Goal: Find specific page/section: Find specific page/section

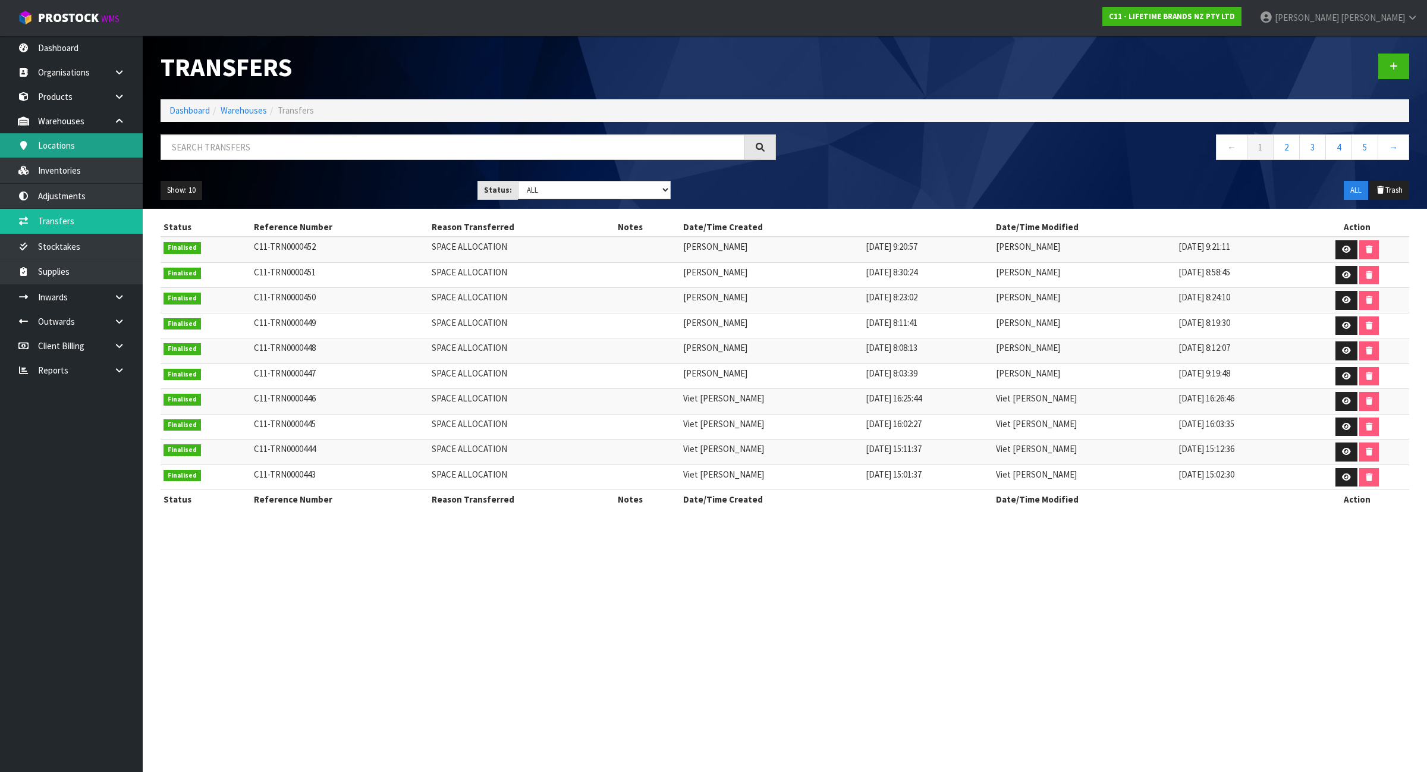
click at [75, 143] on link "Locations" at bounding box center [71, 145] width 143 height 24
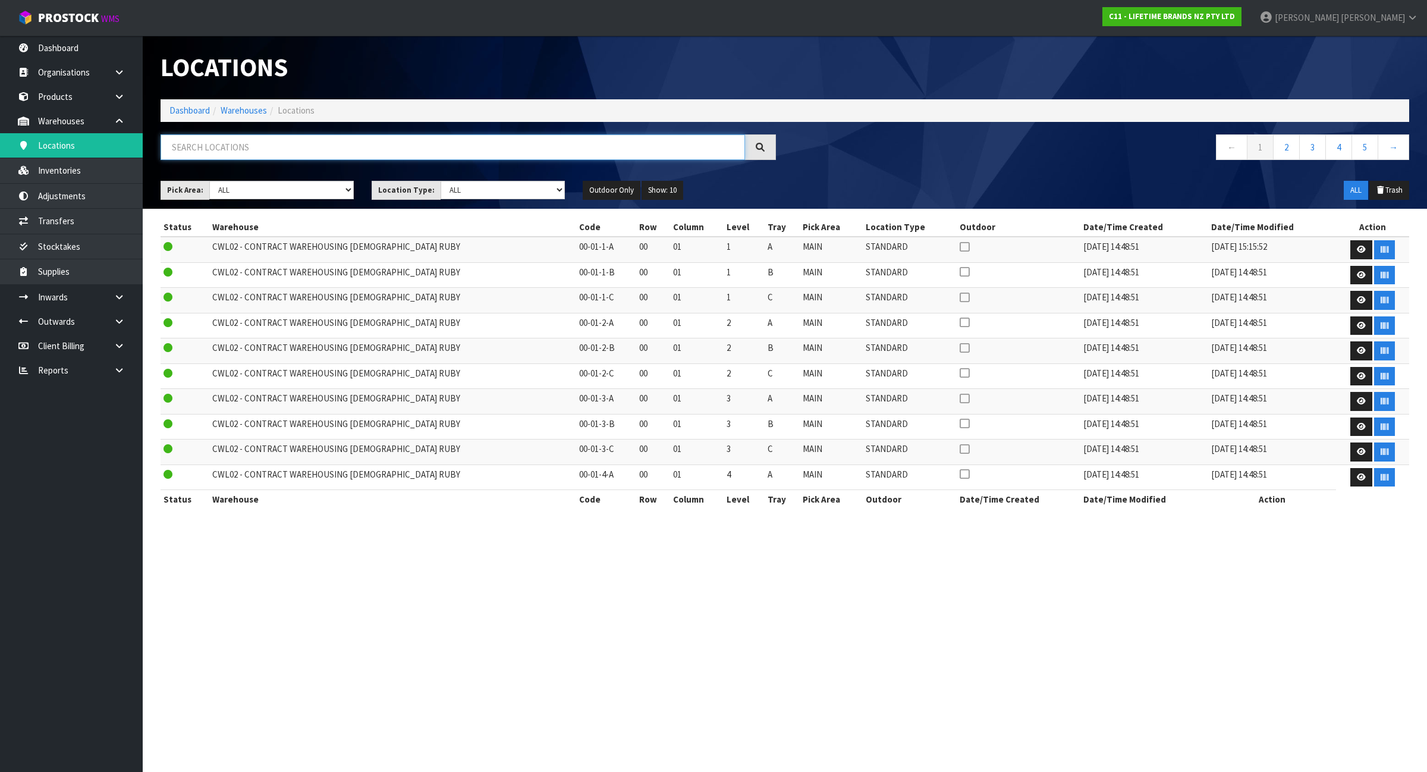
click at [275, 155] on input "text" at bounding box center [453, 147] width 585 height 26
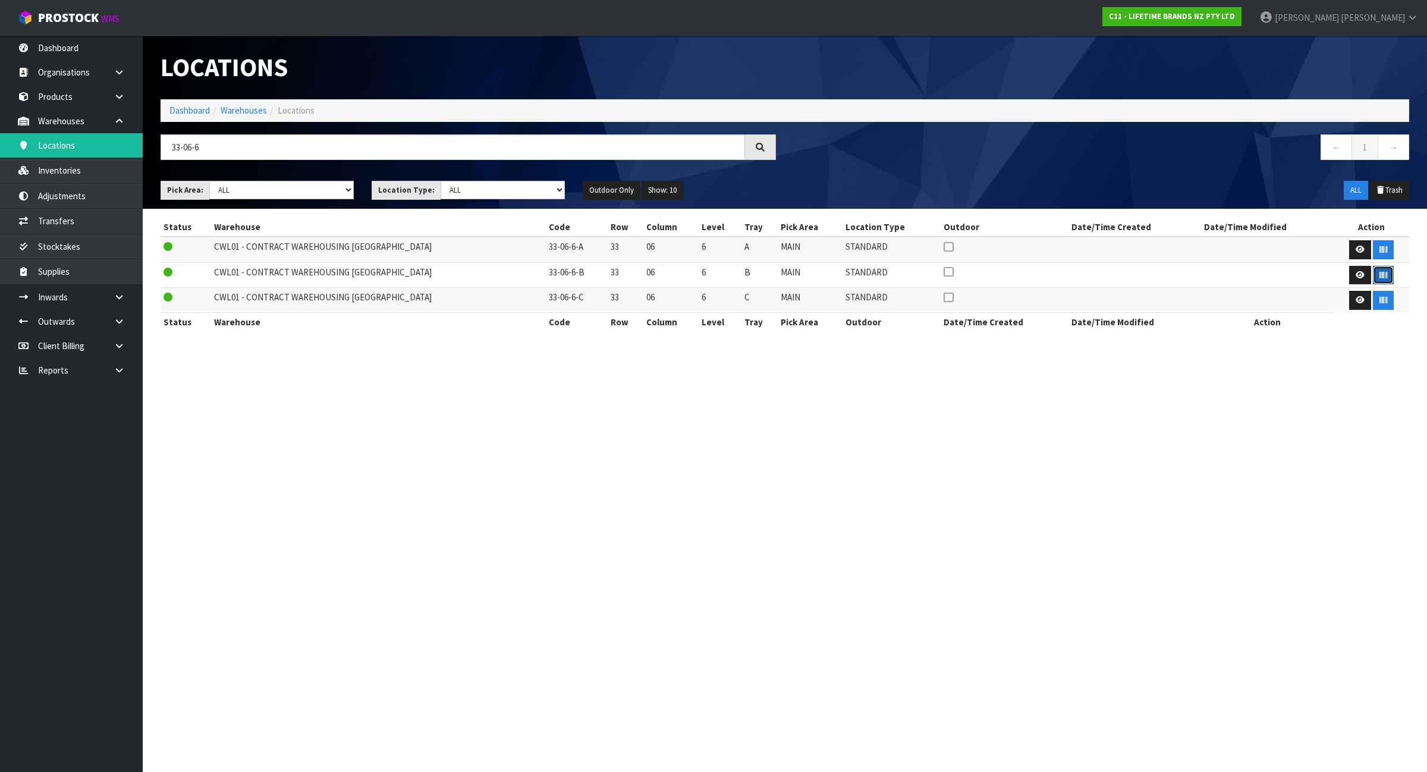
click at [1375, 281] on button "button" at bounding box center [1383, 275] width 21 height 19
click at [507, 150] on input "33-06-6" at bounding box center [453, 147] width 585 height 26
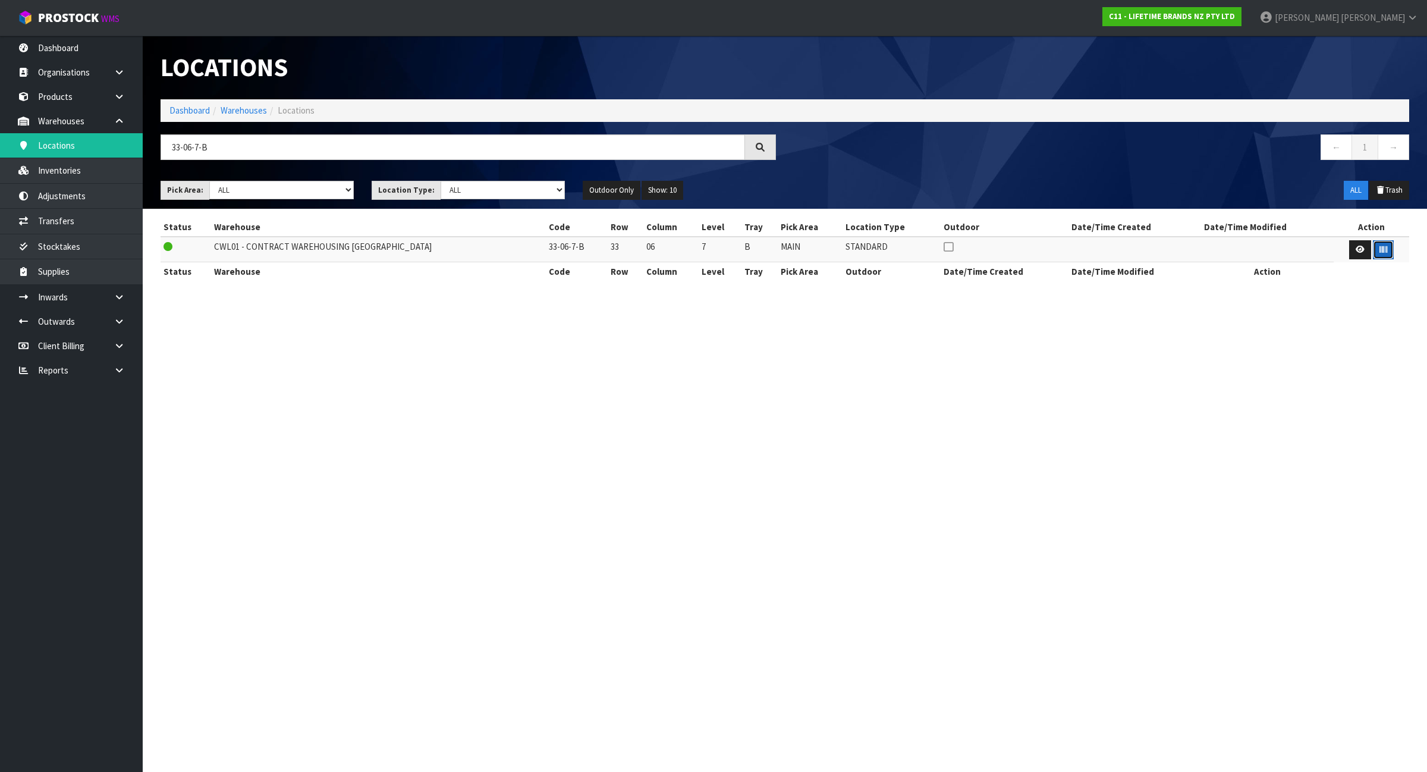
click at [1383, 250] on icon "button" at bounding box center [1384, 250] width 8 height 8
click at [222, 147] on input "33-06-7-B" at bounding box center [453, 147] width 585 height 26
type input "33-14-2-C"
click at [1383, 253] on icon "button" at bounding box center [1384, 250] width 8 height 8
click at [403, 153] on input "33-14-2-C" at bounding box center [453, 147] width 585 height 26
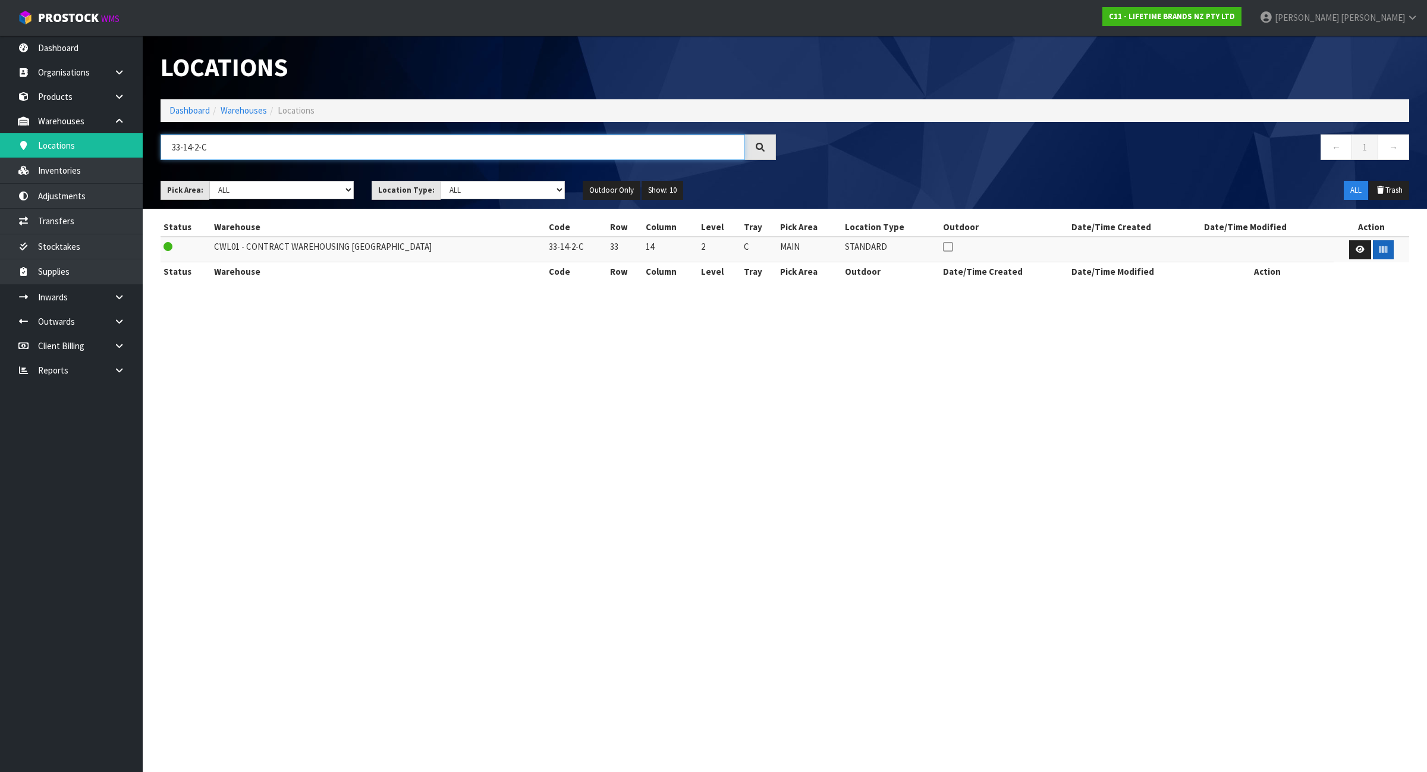
click at [403, 153] on input "33-14-2-C" at bounding box center [453, 147] width 585 height 26
click at [403, 149] on input "33-14-2-C" at bounding box center [453, 147] width 585 height 26
click at [403, 147] on input "33-14-2-C" at bounding box center [453, 147] width 585 height 26
click at [1380, 247] on icon "button" at bounding box center [1384, 250] width 8 height 8
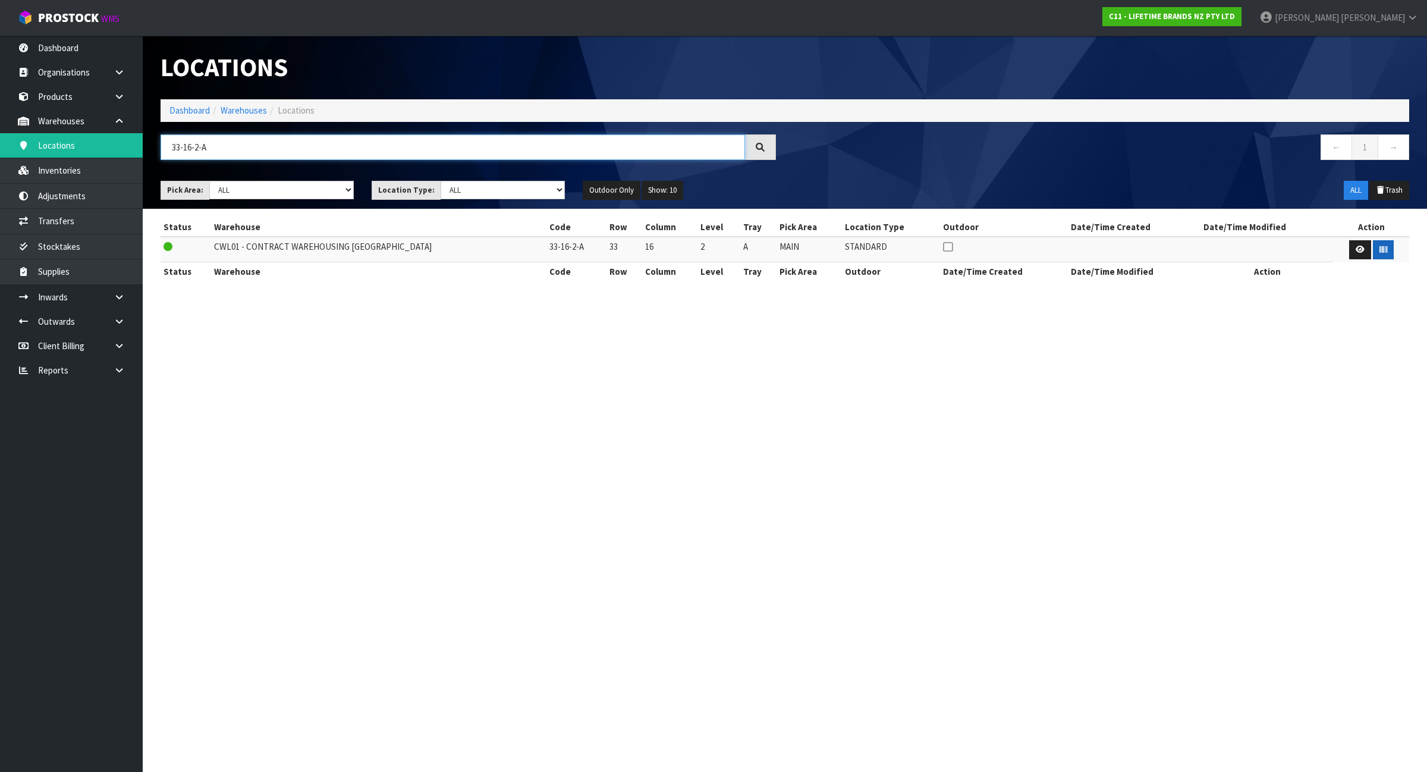
click at [274, 152] on input "33-16-2-A" at bounding box center [453, 147] width 585 height 26
click at [1385, 247] on button "button" at bounding box center [1383, 249] width 21 height 19
click at [230, 153] on input "33-16-2-A" at bounding box center [453, 147] width 585 height 26
type input "33-16-2-B"
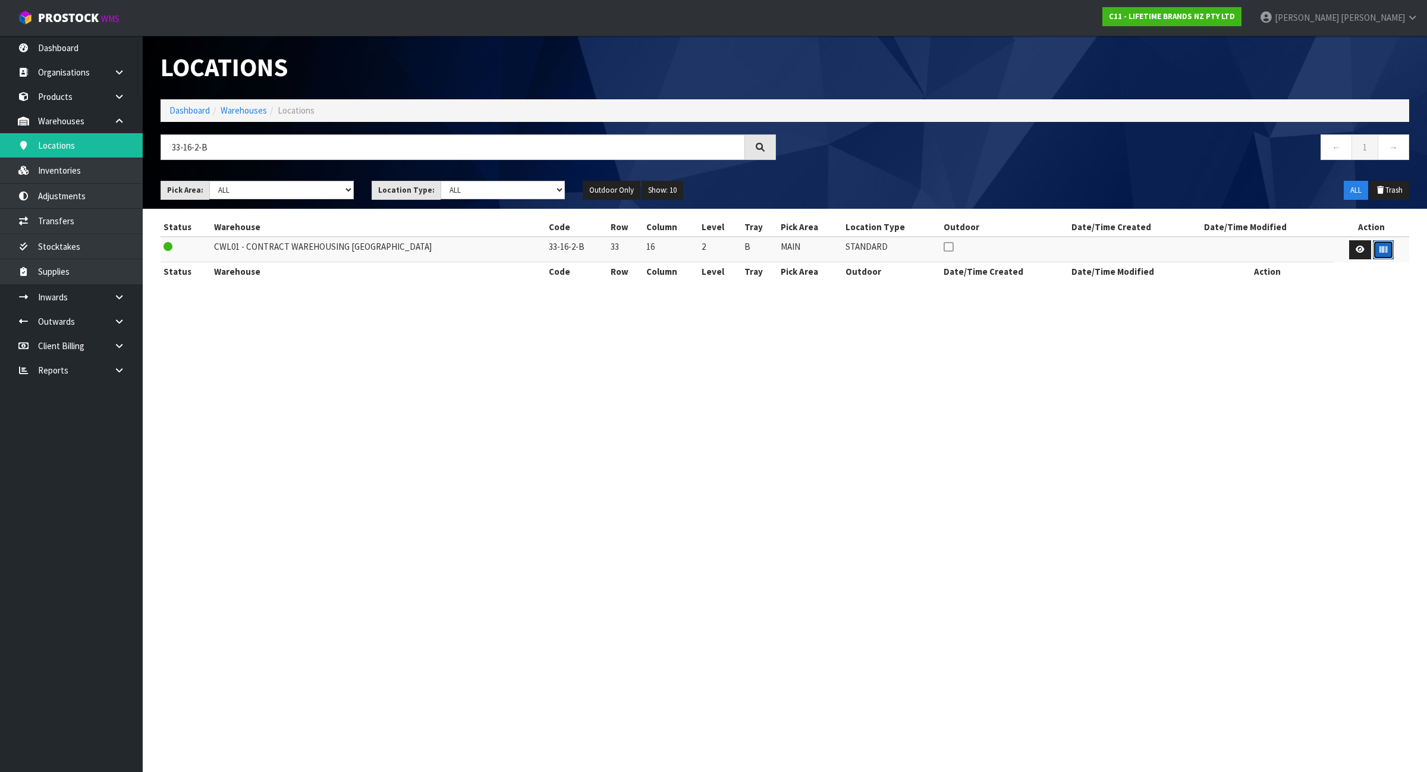
click at [1383, 251] on icon "button" at bounding box center [1384, 250] width 8 height 8
